Goal: Information Seeking & Learning: Learn about a topic

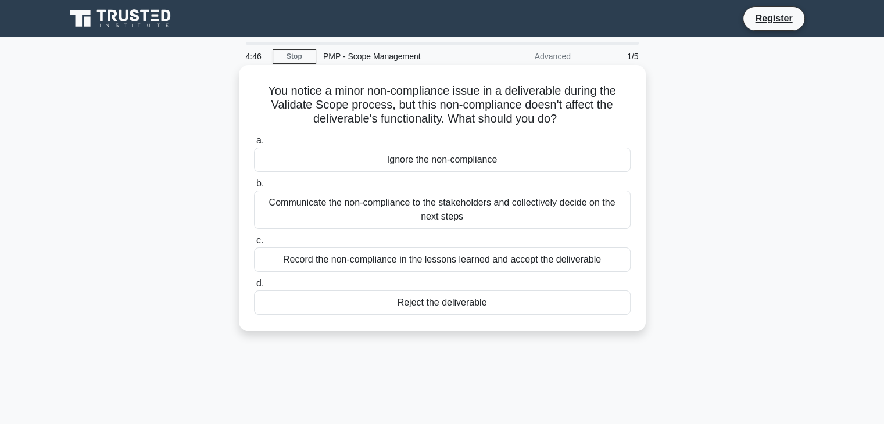
click at [438, 207] on div "Communicate the non-compliance to the stakeholders and collectively decide on t…" at bounding box center [442, 210] width 377 height 38
click at [254, 188] on input "b. Communicate the non-compliance to the stakeholders and collectively decide o…" at bounding box center [254, 184] width 0 height 8
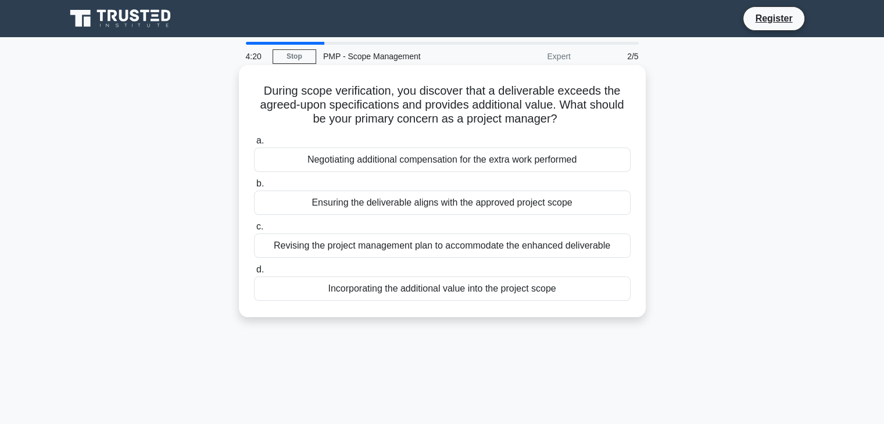
click at [420, 205] on div "Ensuring the deliverable aligns with the approved project scope" at bounding box center [442, 203] width 377 height 24
click at [254, 188] on input "b. Ensuring the deliverable aligns with the approved project scope" at bounding box center [254, 184] width 0 height 8
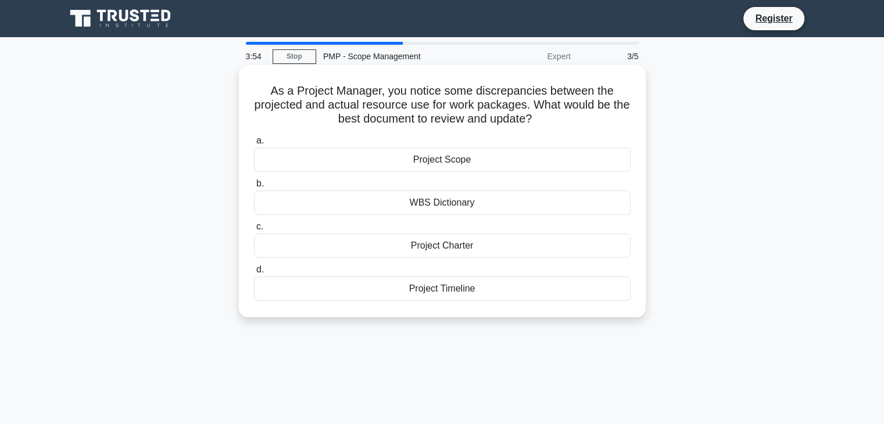
click at [457, 199] on div "WBS Dictionary" at bounding box center [442, 203] width 377 height 24
click at [254, 188] on input "b. WBS Dictionary" at bounding box center [254, 184] width 0 height 8
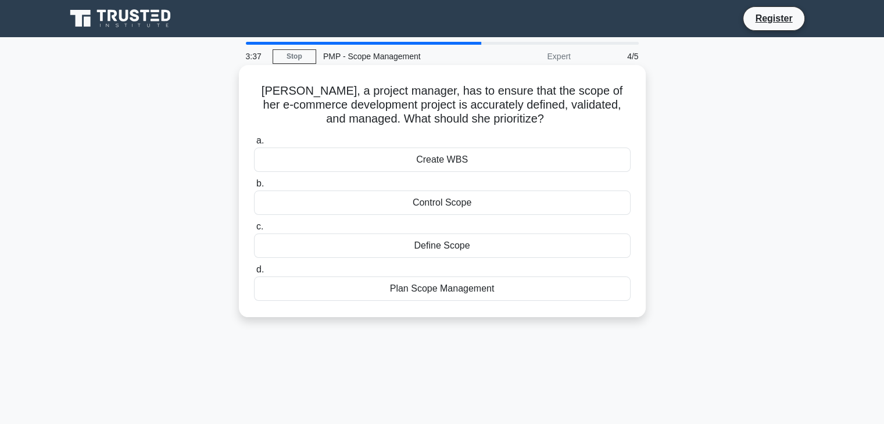
click at [449, 249] on div "Define Scope" at bounding box center [442, 246] width 377 height 24
click at [254, 231] on input "c. Define Scope" at bounding box center [254, 227] width 0 height 8
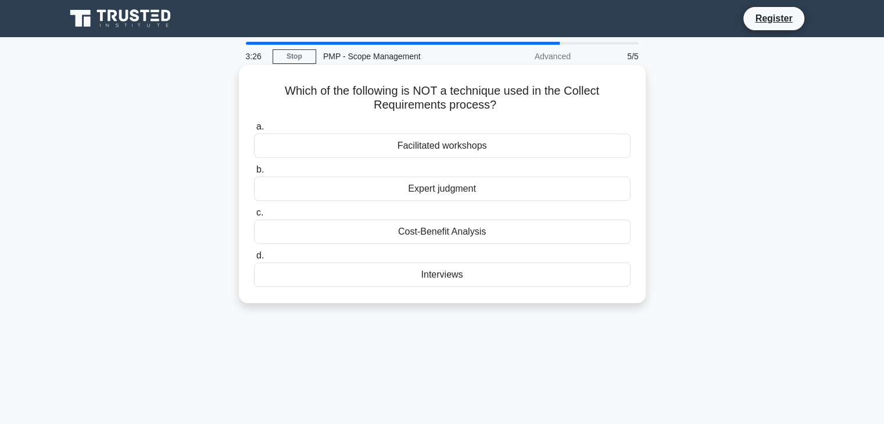
click at [508, 237] on div "Cost-Benefit Analysis" at bounding box center [442, 232] width 377 height 24
click at [254, 217] on input "c. Cost-Benefit Analysis" at bounding box center [254, 213] width 0 height 8
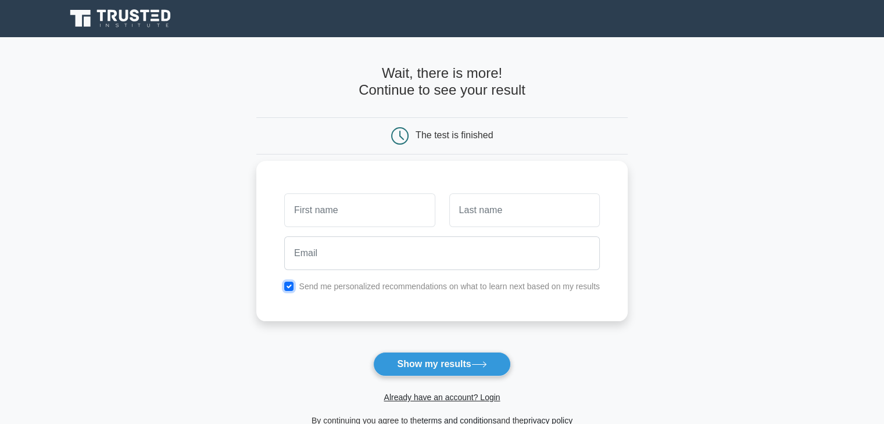
click at [291, 290] on input "checkbox" at bounding box center [288, 286] width 9 height 9
checkbox input "false"
click at [434, 360] on button "Show my results" at bounding box center [441, 364] width 137 height 24
type input "rimjhim"
click at [470, 205] on input "text" at bounding box center [524, 211] width 151 height 34
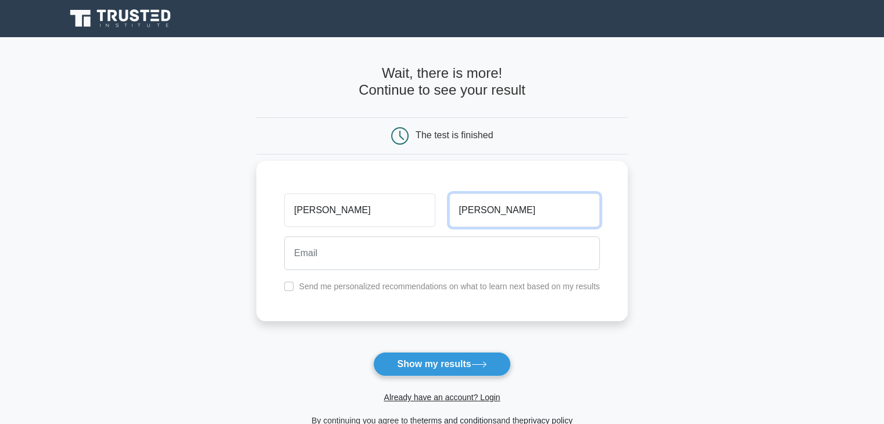
type input "[PERSON_NAME]"
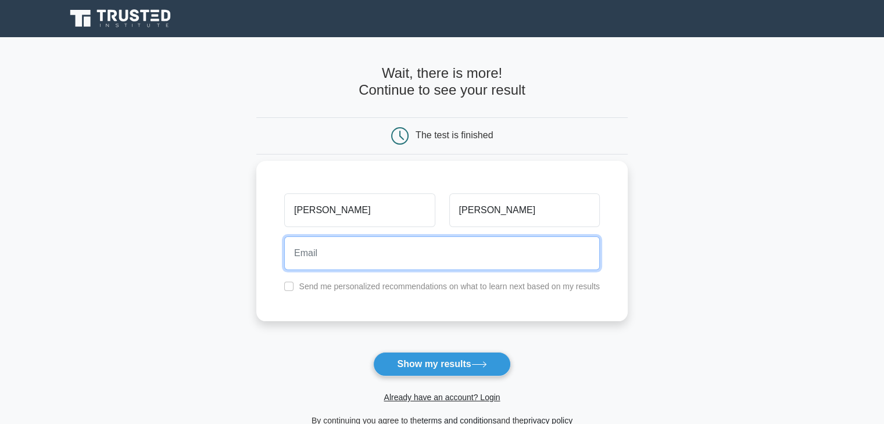
click at [386, 255] on input "email" at bounding box center [442, 254] width 316 height 34
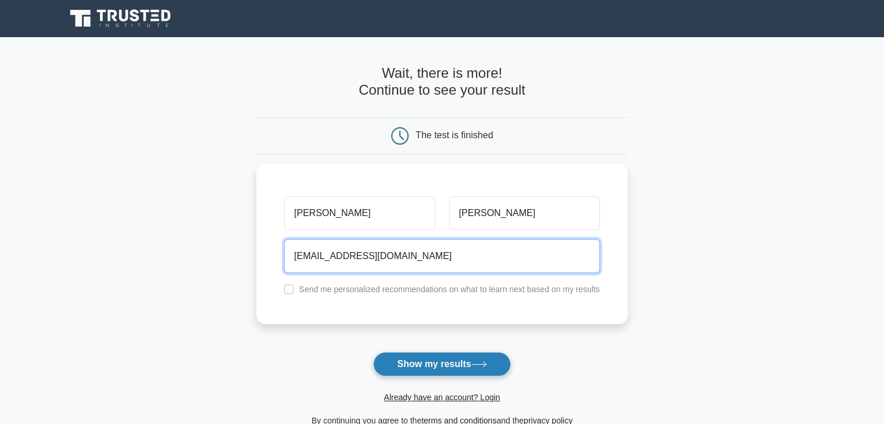
type input "rimjhim1231@gmail.com"
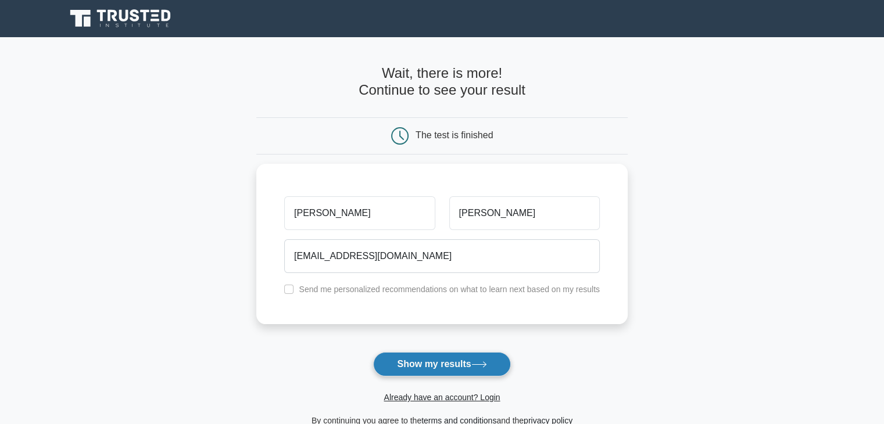
click at [460, 368] on button "Show my results" at bounding box center [441, 364] width 137 height 24
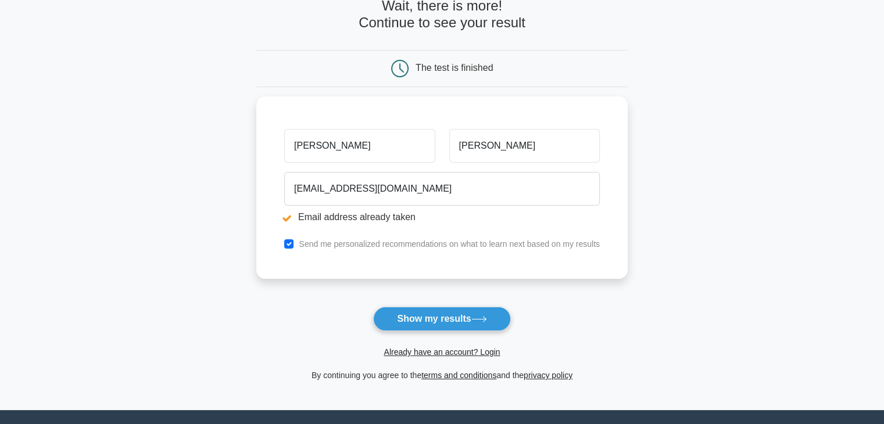
scroll to position [116, 0]
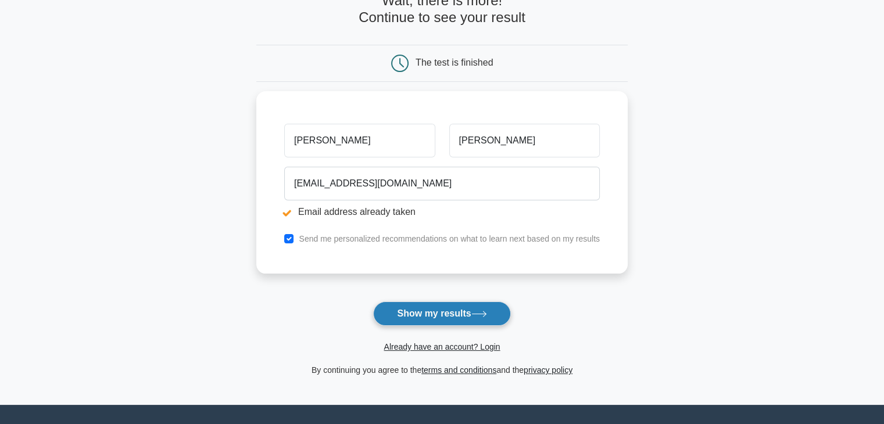
click at [417, 320] on button "Show my results" at bounding box center [441, 314] width 137 height 24
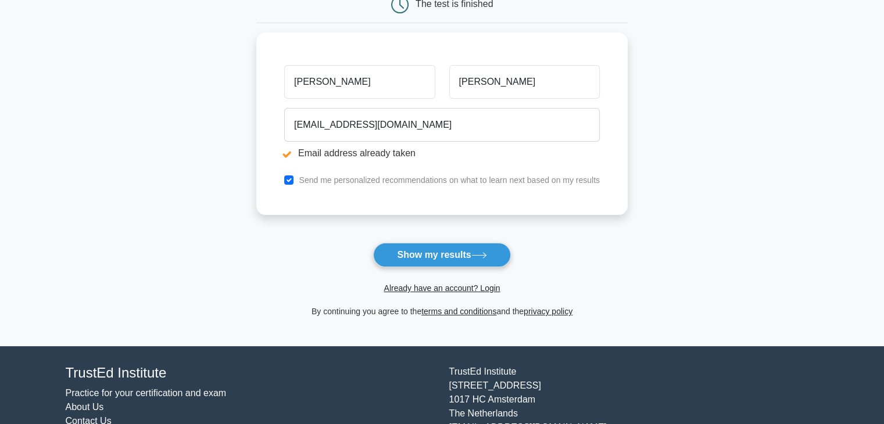
scroll to position [224, 0]
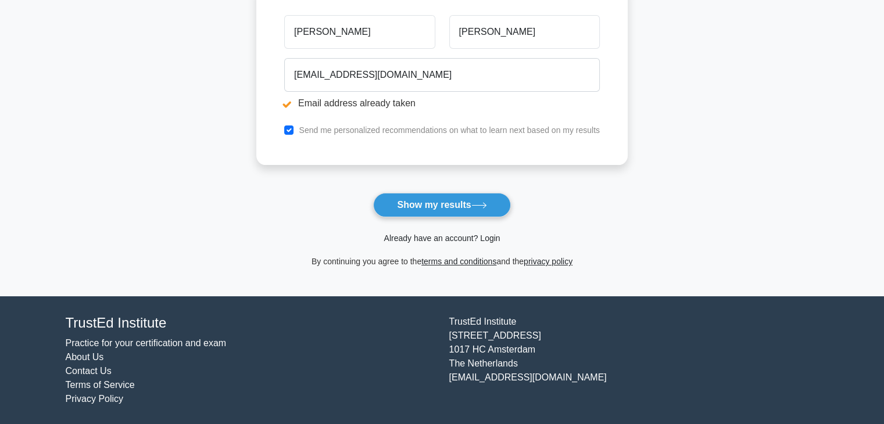
click at [447, 235] on link "Already have an account? Login" at bounding box center [442, 238] width 116 height 9
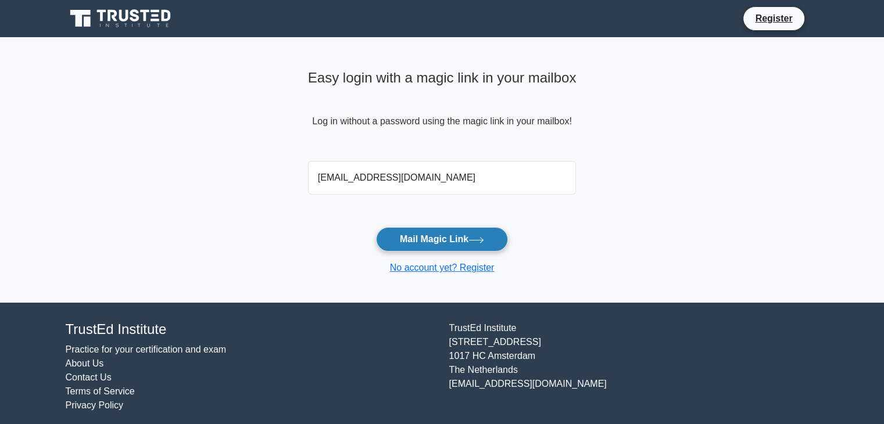
type input "[EMAIL_ADDRESS][DOMAIN_NAME]"
click at [423, 244] on button "Mail Magic Link" at bounding box center [442, 239] width 132 height 24
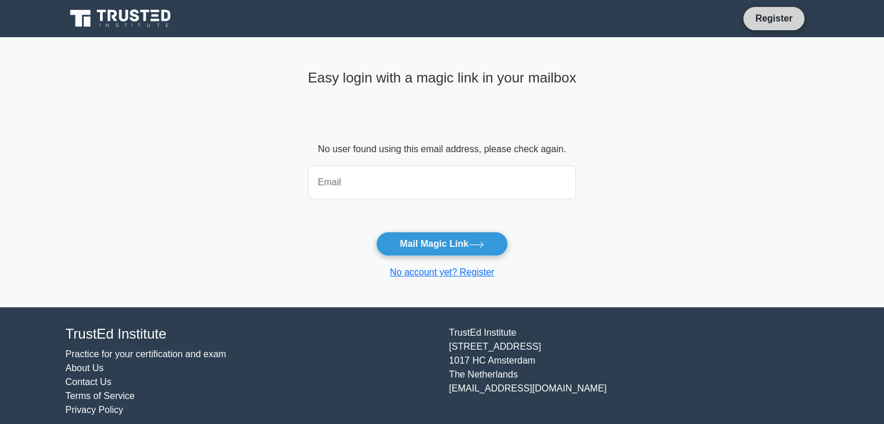
click at [765, 19] on link "Register" at bounding box center [773, 18] width 51 height 15
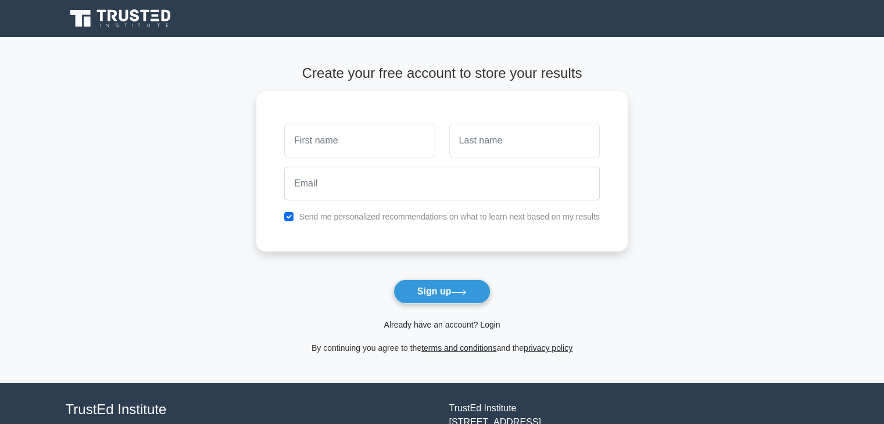
click at [410, 326] on link "Already have an account? Login" at bounding box center [442, 324] width 116 height 9
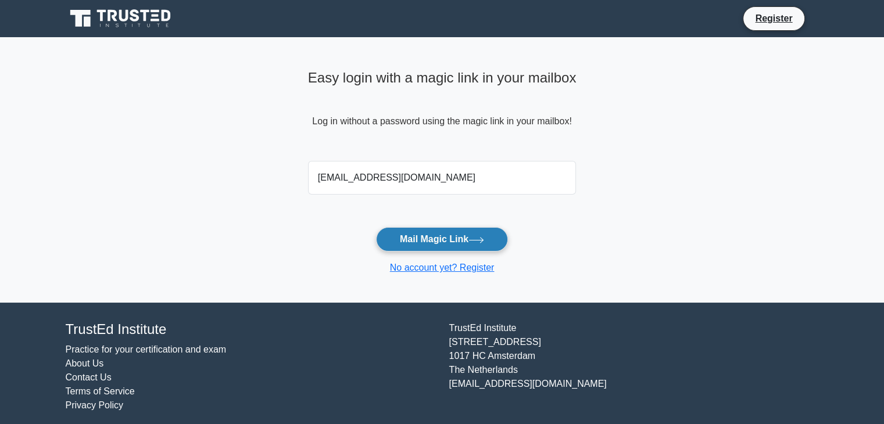
type input "[EMAIL_ADDRESS][DOMAIN_NAME]"
click at [440, 243] on button "Mail Magic Link" at bounding box center [442, 239] width 132 height 24
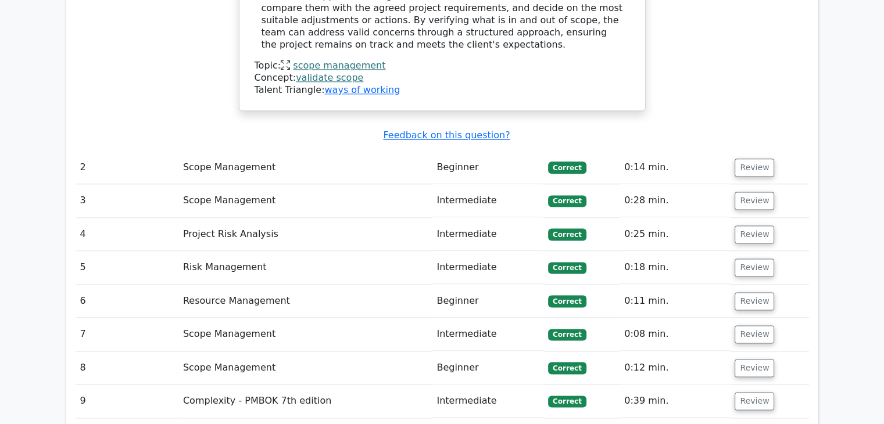
scroll to position [1453, 0]
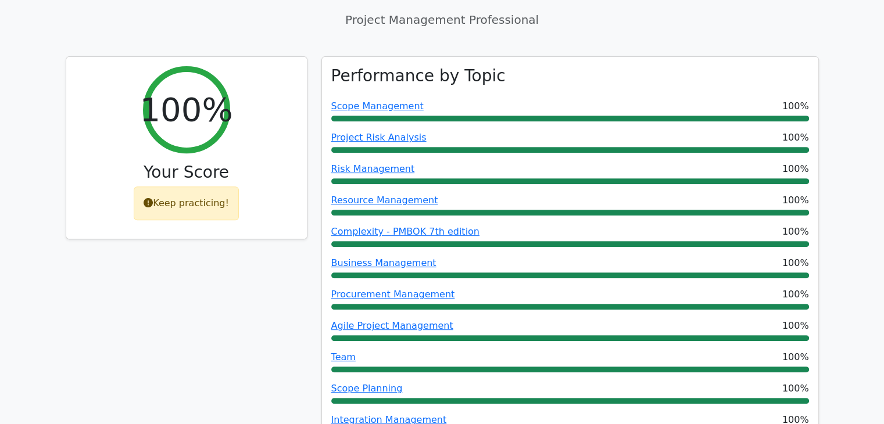
scroll to position [416, 0]
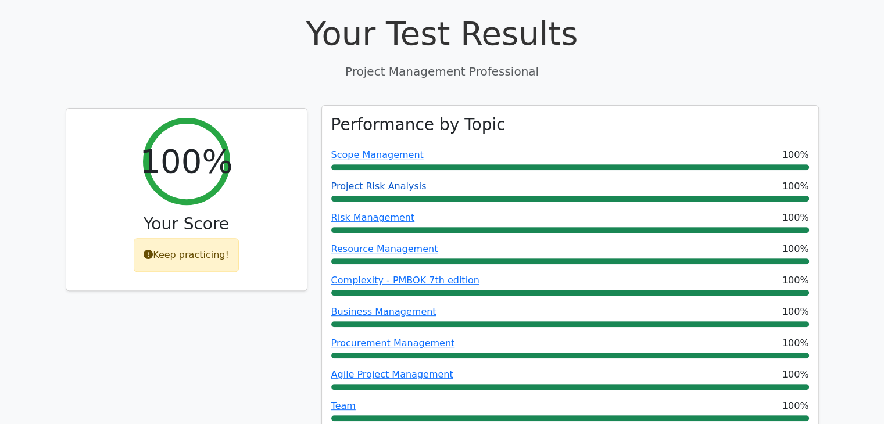
click at [396, 181] on link "Project Risk Analysis" at bounding box center [378, 186] width 95 height 11
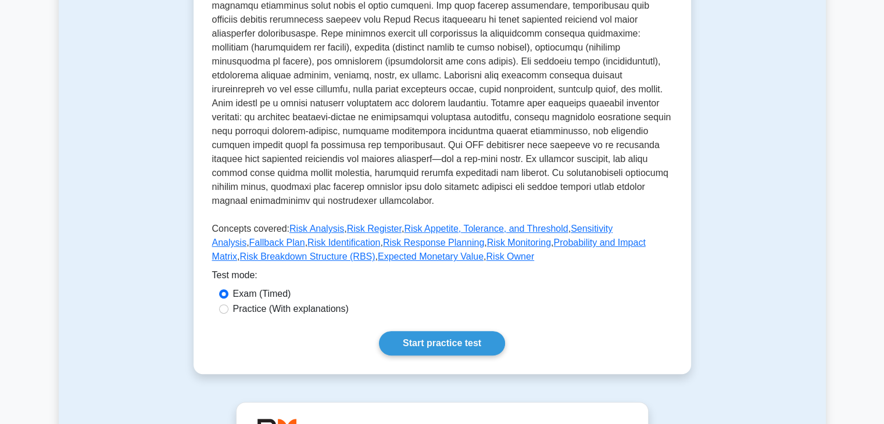
scroll to position [354, 0]
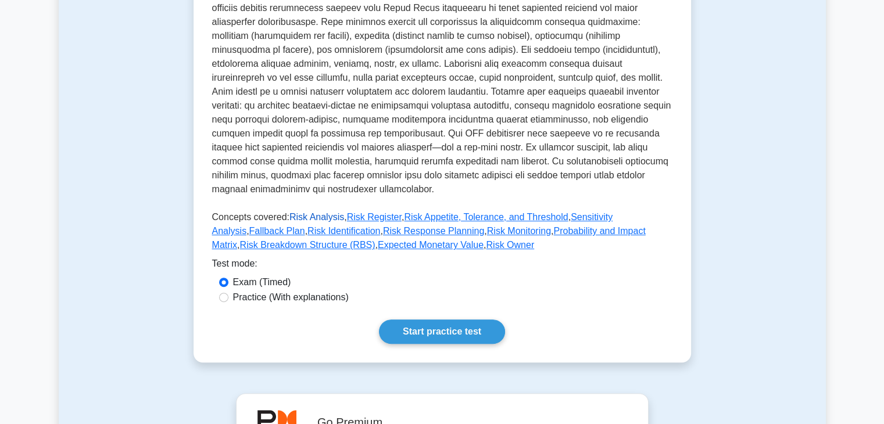
click at [315, 212] on link "Risk Analysis" at bounding box center [316, 217] width 55 height 10
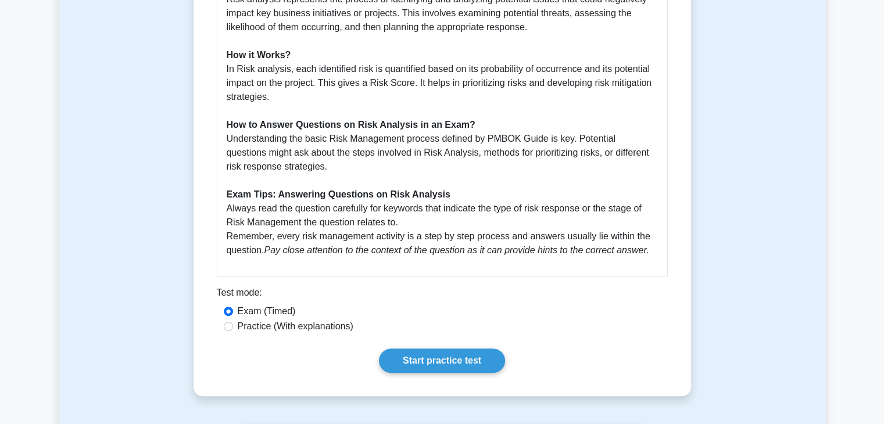
scroll to position [449, 0]
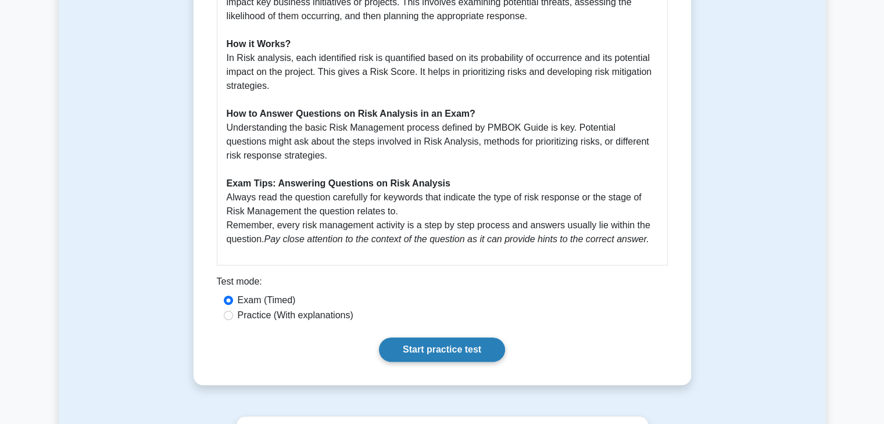
click at [468, 352] on link "Start practice test" at bounding box center [442, 350] width 126 height 24
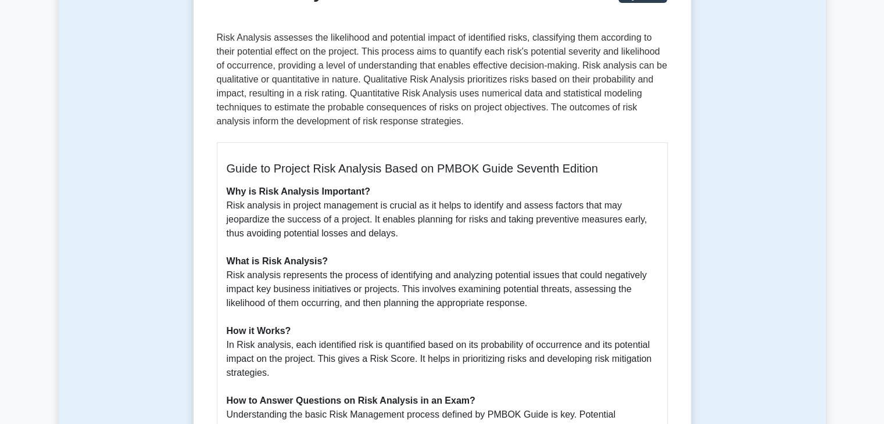
scroll to position [0, 0]
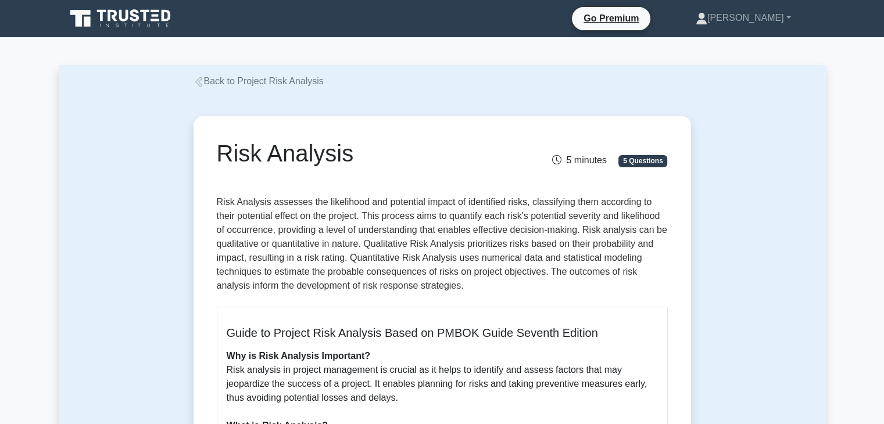
click at [263, 83] on link "Back to Project Risk Analysis" at bounding box center [259, 81] width 130 height 10
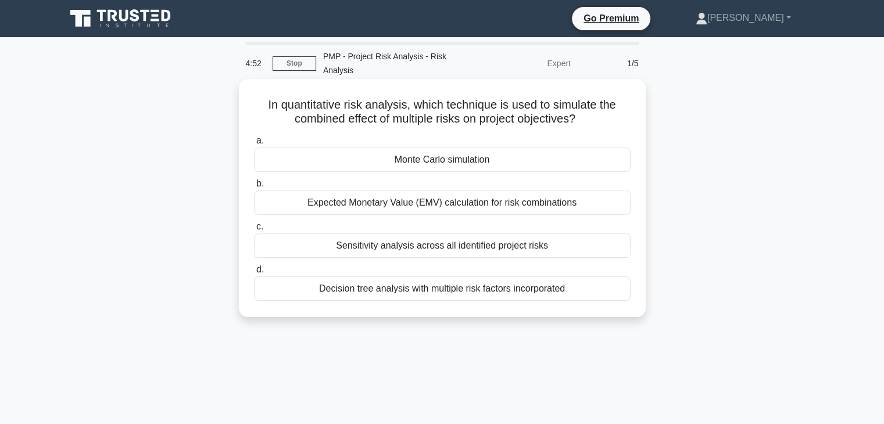
click at [565, 163] on div "Monte Carlo simulation" at bounding box center [442, 160] width 377 height 24
click at [254, 145] on input "a. Monte Carlo simulation" at bounding box center [254, 141] width 0 height 8
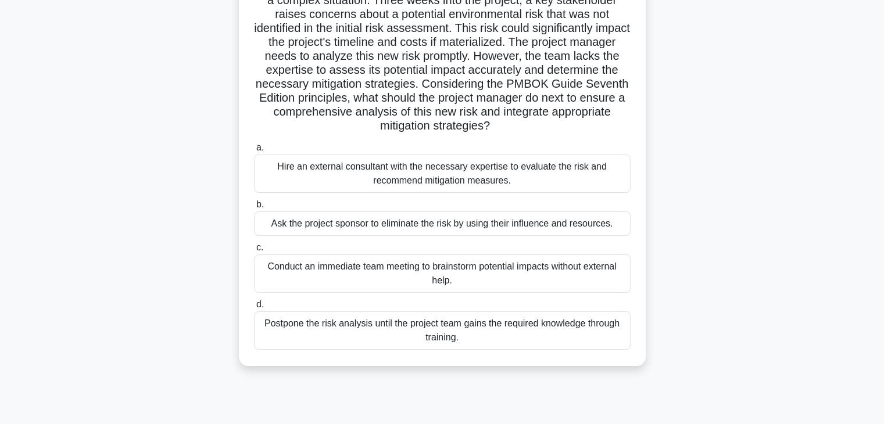
scroll to position [123, 0]
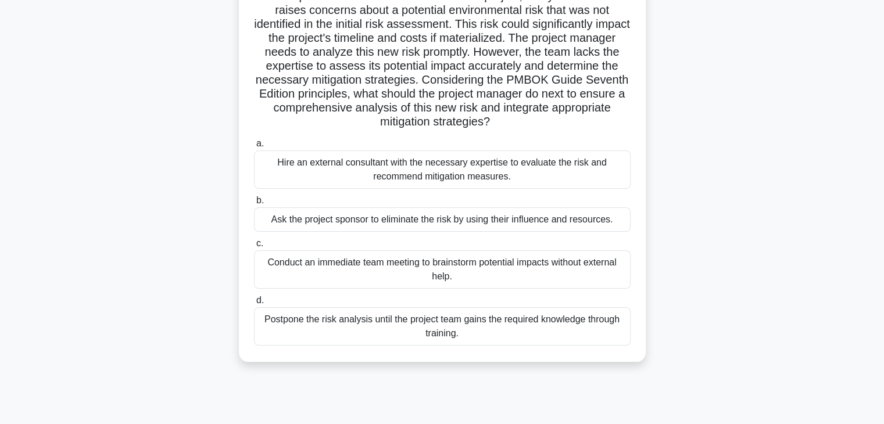
click at [435, 170] on div "Hire an external consultant with the necessary expertise to evaluate the risk a…" at bounding box center [442, 170] width 377 height 38
click at [254, 148] on input "a. Hire an external consultant with the necessary expertise to evaluate the ris…" at bounding box center [254, 144] width 0 height 8
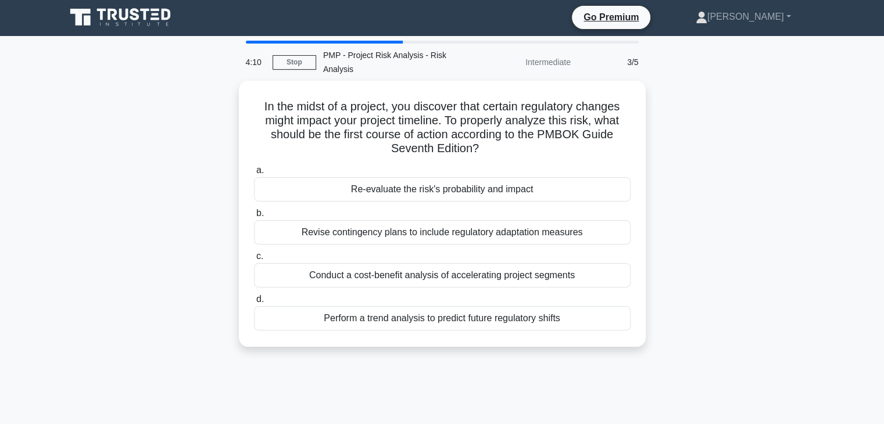
scroll to position [0, 0]
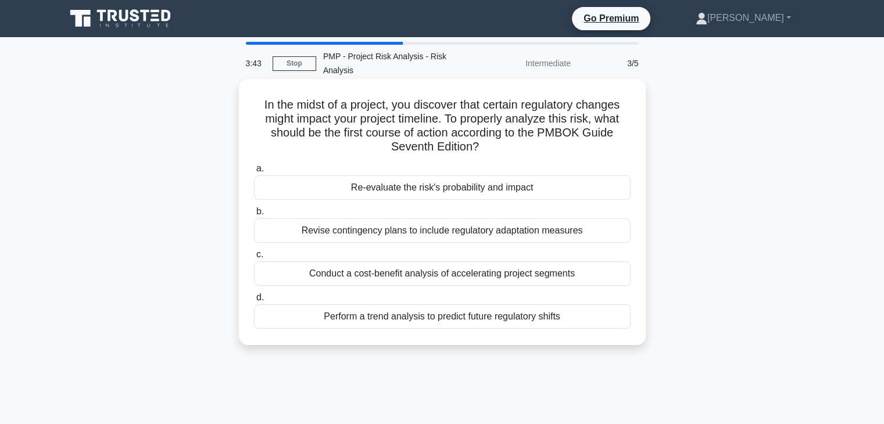
click at [442, 187] on div "Re-evaluate the risk's probability and impact" at bounding box center [442, 188] width 377 height 24
click at [254, 173] on input "a. Re-evaluate the risk's probability and impact" at bounding box center [254, 169] width 0 height 8
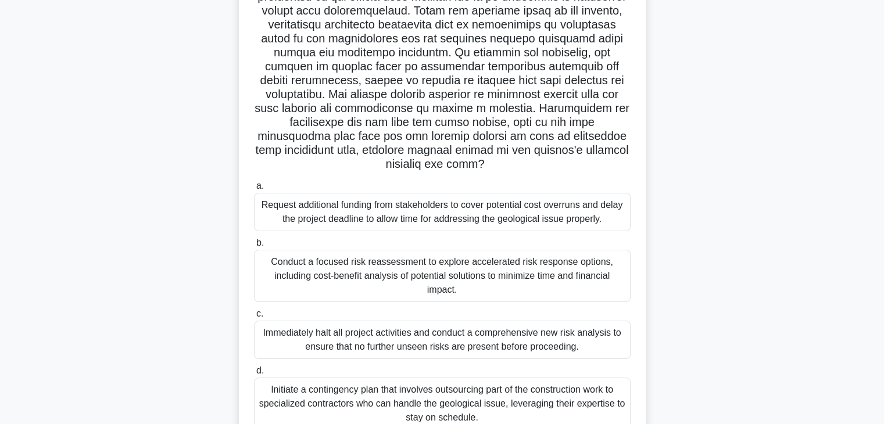
scroll to position [163, 0]
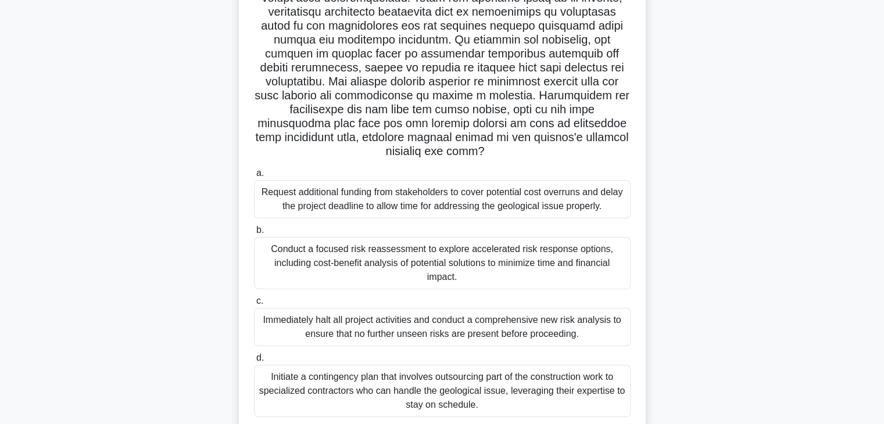
click at [478, 261] on div "Conduct a focused risk reassessment to explore accelerated risk response option…" at bounding box center [442, 263] width 377 height 52
click at [254, 234] on input "b. Conduct a focused risk reassessment to explore accelerated risk response opt…" at bounding box center [254, 231] width 0 height 8
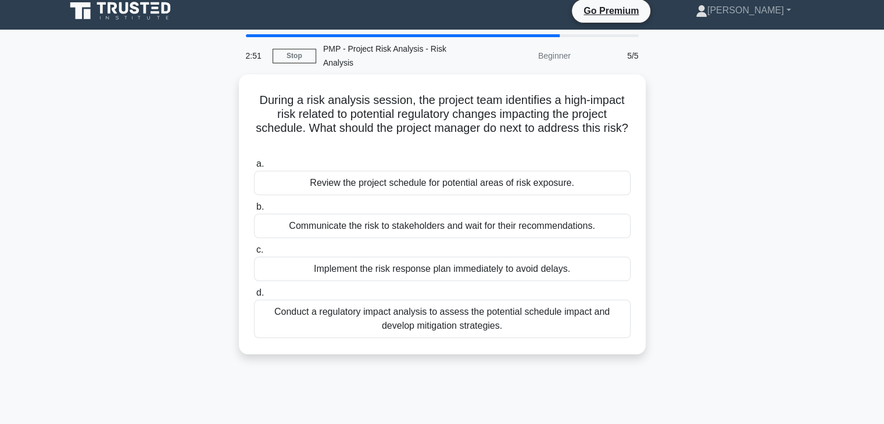
scroll to position [0, 0]
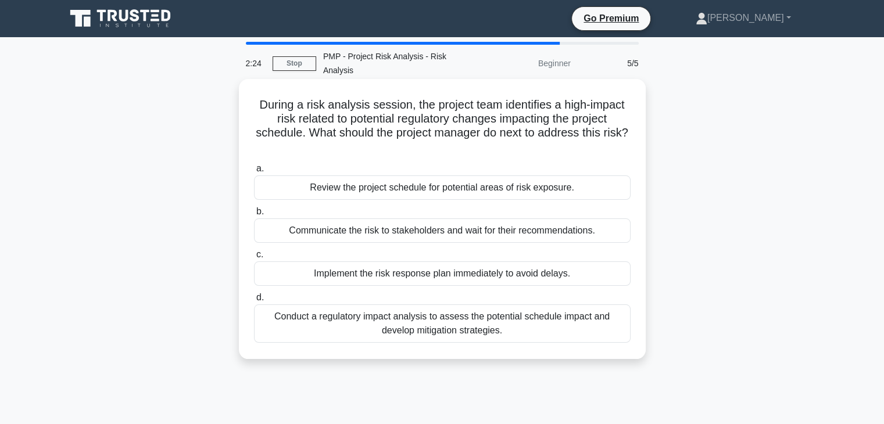
click at [536, 324] on div "Conduct a regulatory impact analysis to assess the potential schedule impact an…" at bounding box center [442, 324] width 377 height 38
click at [254, 302] on input "d. Conduct a regulatory impact analysis to assess the potential schedule impact…" at bounding box center [254, 298] width 0 height 8
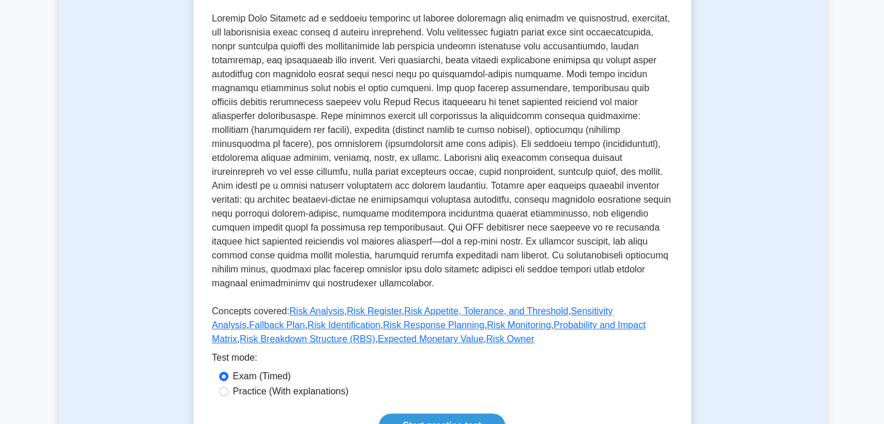
scroll to position [276, 0]
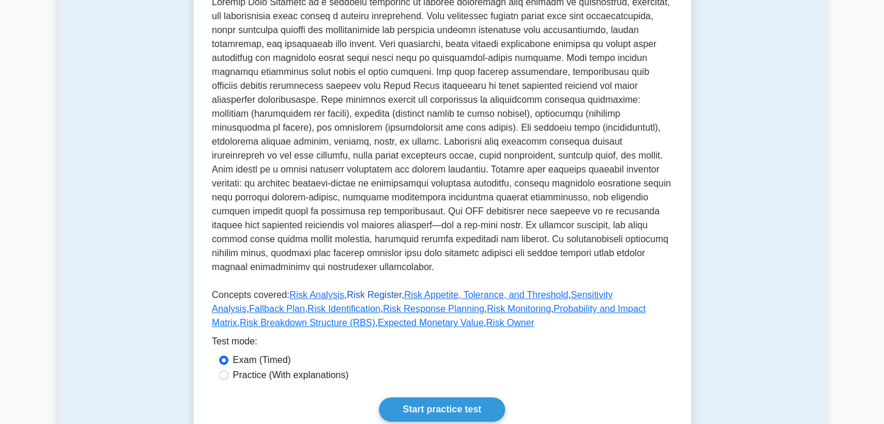
click at [366, 290] on link "Risk Register" at bounding box center [374, 295] width 55 height 10
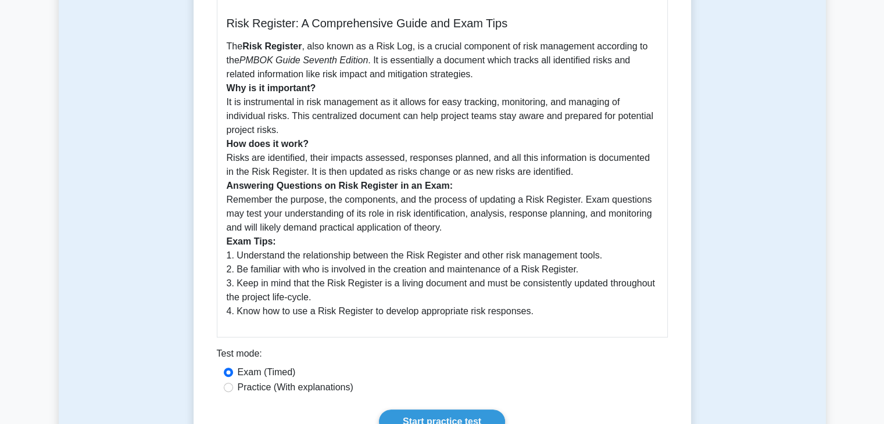
scroll to position [317, 0]
